Goal: Navigation & Orientation: Find specific page/section

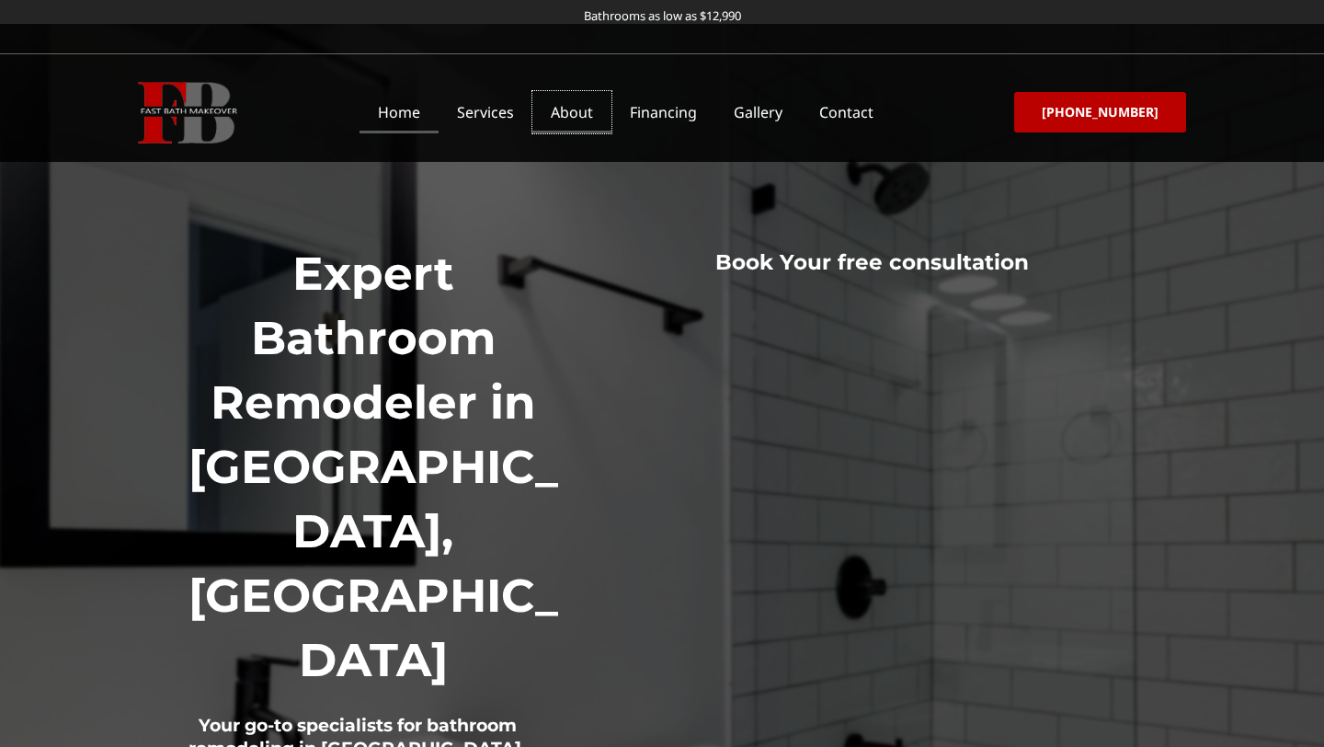
click at [588, 116] on link "About" at bounding box center [571, 112] width 79 height 42
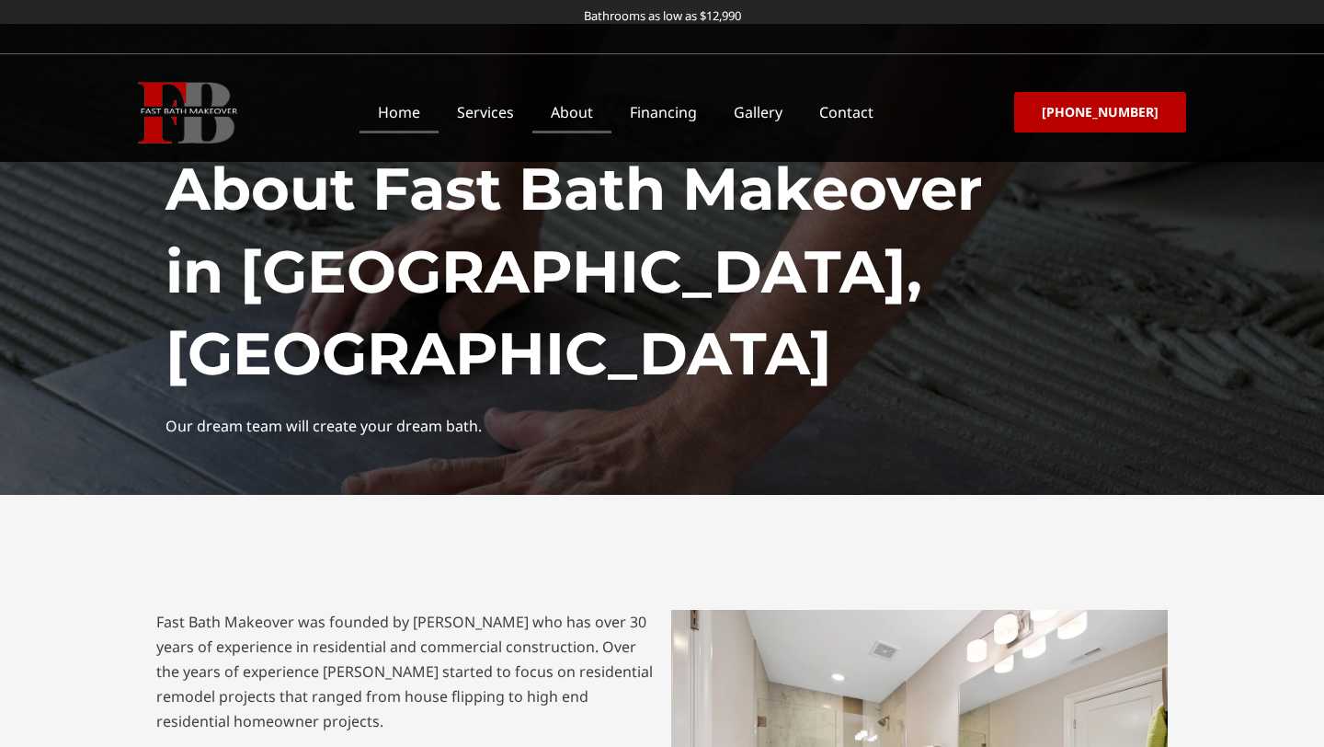
click at [432, 113] on link "Home" at bounding box center [399, 112] width 79 height 42
